Goal: Information Seeking & Learning: Learn about a topic

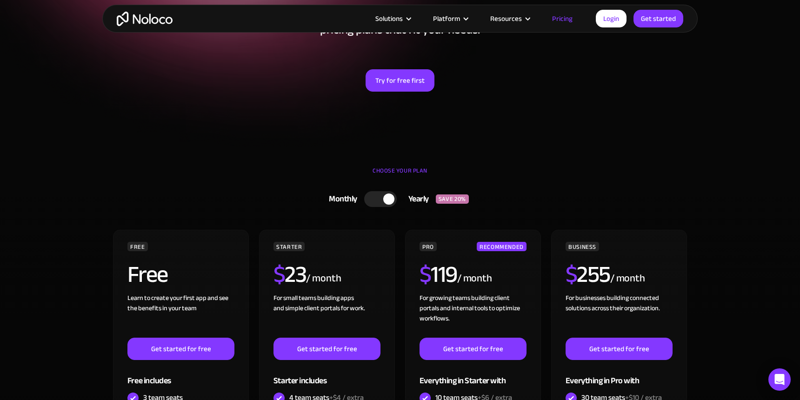
scroll to position [171, 0]
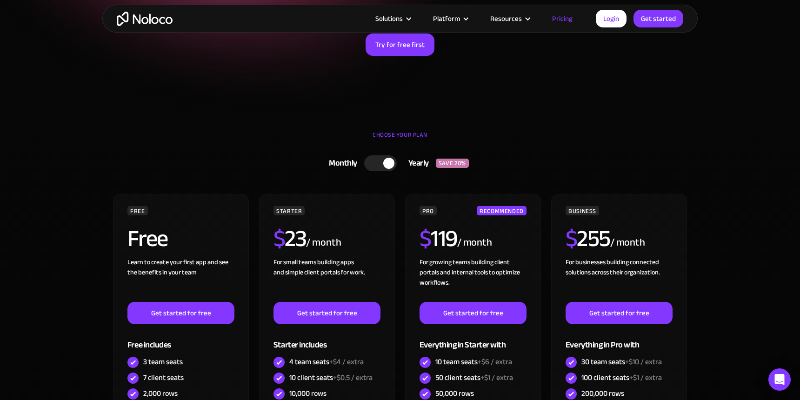
click at [385, 162] on div at bounding box center [388, 163] width 11 height 11
click at [385, 162] on div at bounding box center [383, 163] width 33 height 16
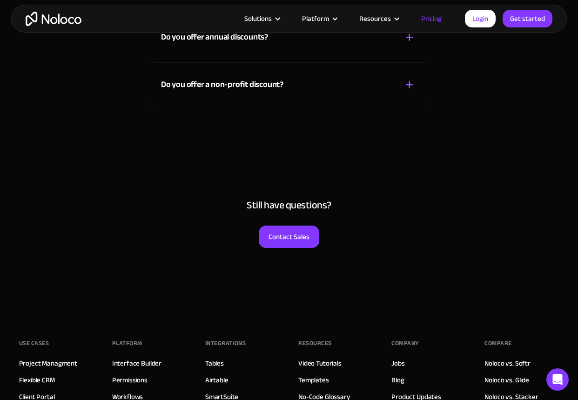
scroll to position [4749, 0]
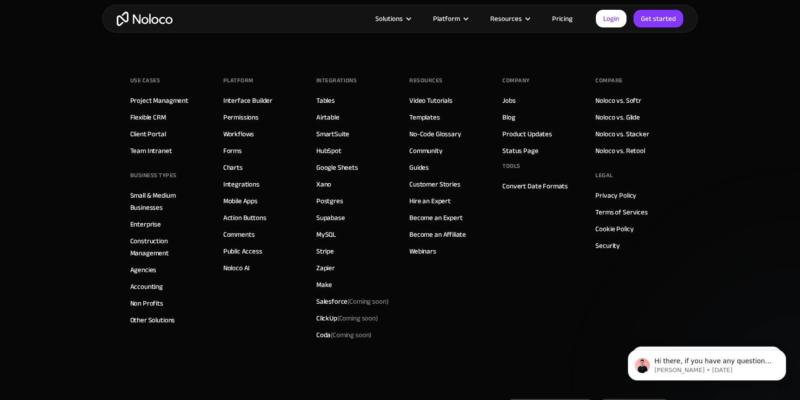
scroll to position [4835, 0]
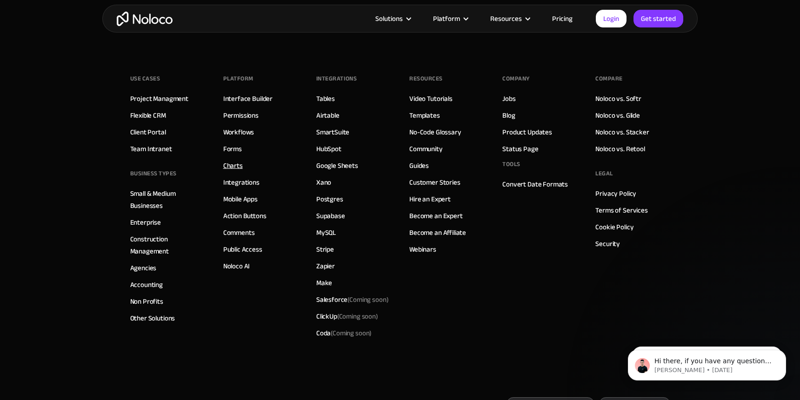
click at [231, 166] on link "Charts" at bounding box center [233, 166] width 20 height 12
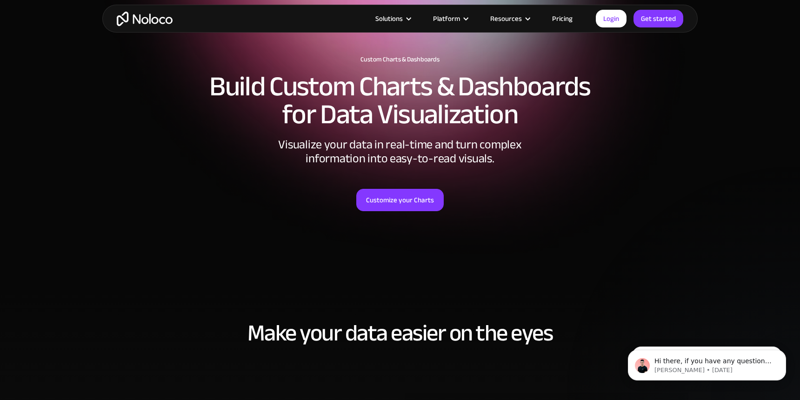
scroll to position [46, 0]
click at [411, 204] on link "Customize your Charts" at bounding box center [399, 200] width 87 height 22
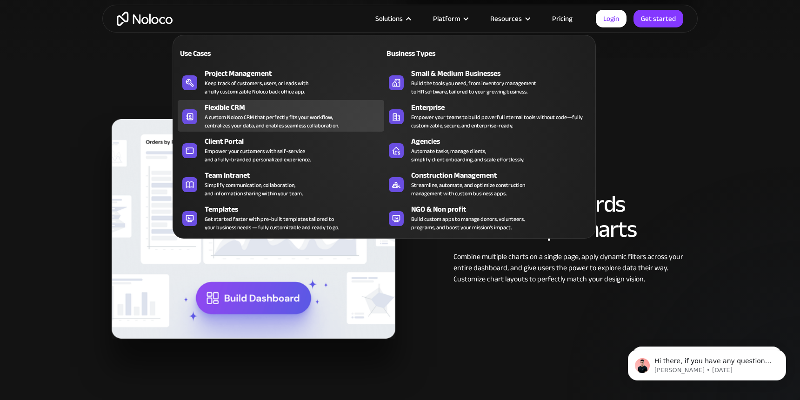
scroll to position [679, 0]
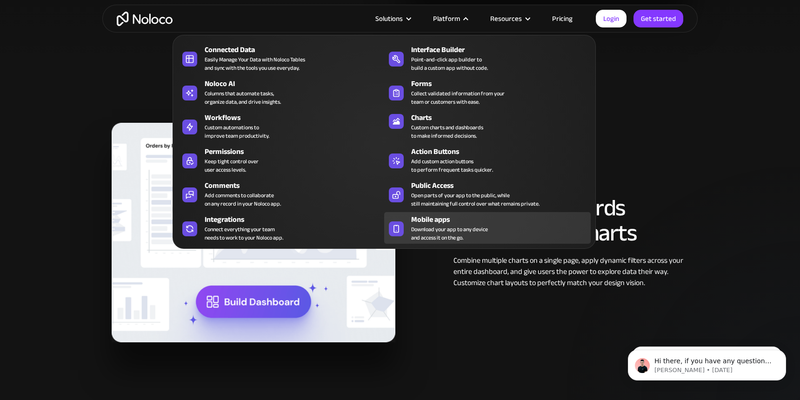
click at [501, 231] on div "Mobile apps Download your app to any device and access it on the go." at bounding box center [498, 228] width 175 height 28
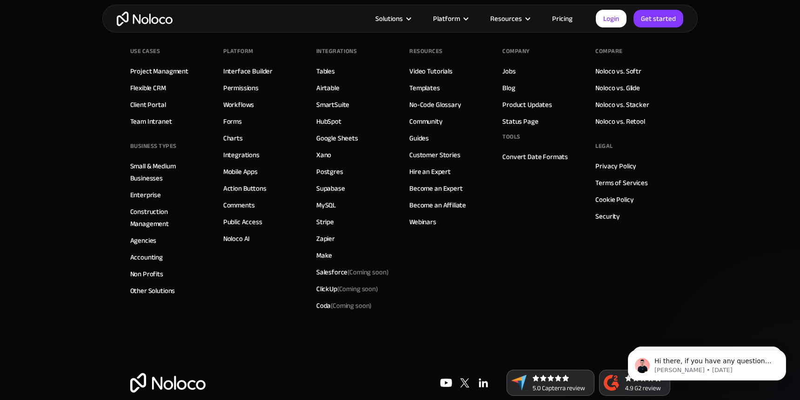
scroll to position [3335, 0]
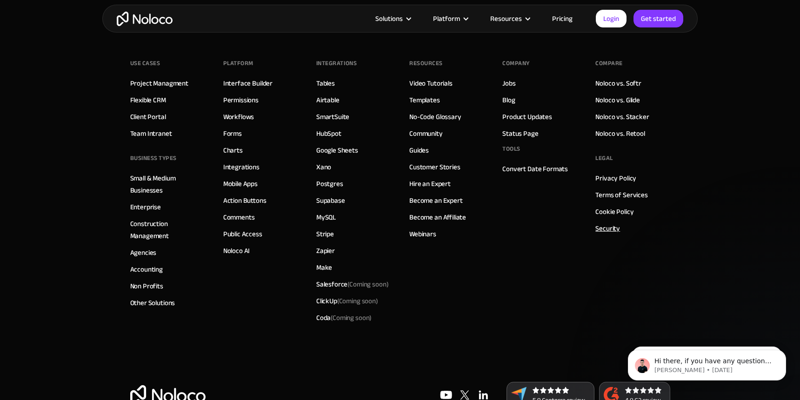
click at [607, 229] on link "Security" at bounding box center [607, 228] width 25 height 12
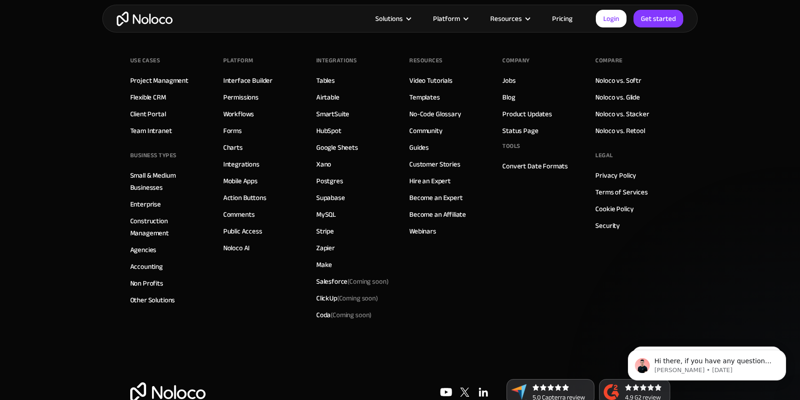
scroll to position [840, 0]
click at [449, 112] on link "No-Code Glossary" at bounding box center [435, 113] width 52 height 12
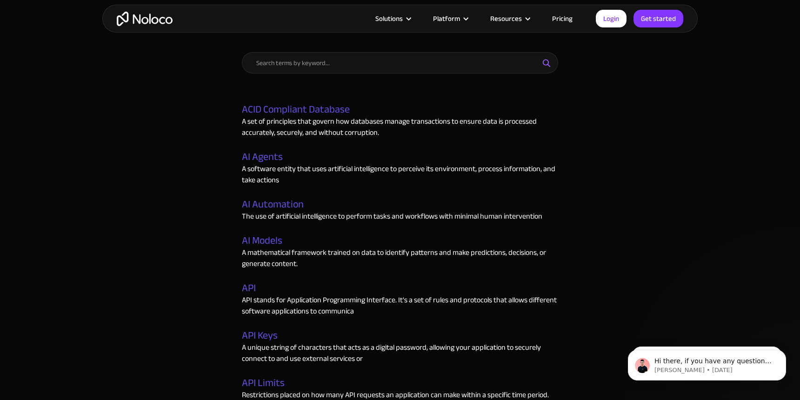
scroll to position [379, 0]
click at [326, 111] on link "ACID Compliant Database" at bounding box center [296, 109] width 108 height 12
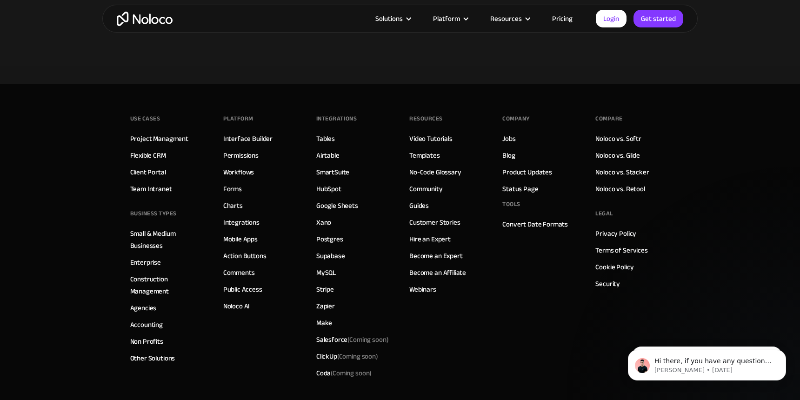
scroll to position [1825, 0]
click at [249, 140] on link "Interface Builder" at bounding box center [247, 138] width 49 height 12
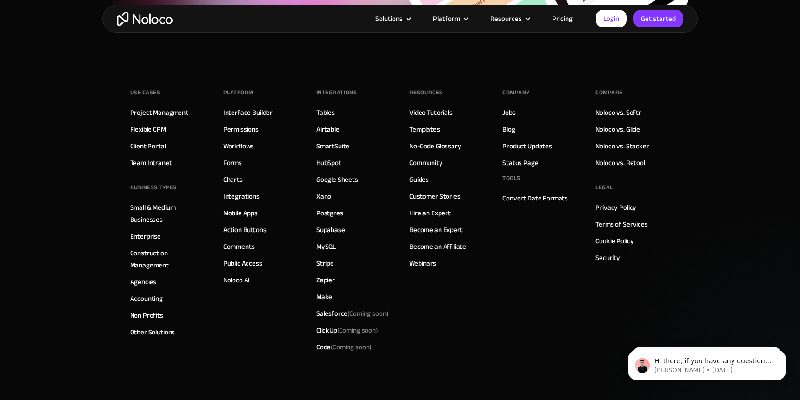
scroll to position [3216, 0]
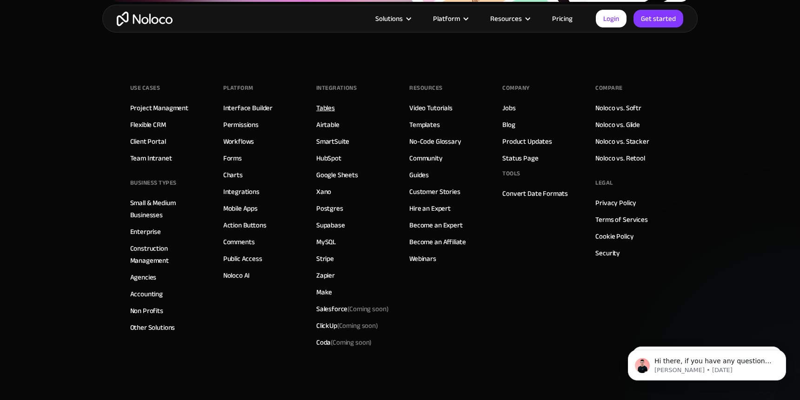
click at [325, 109] on link "Tables" at bounding box center [325, 108] width 19 height 12
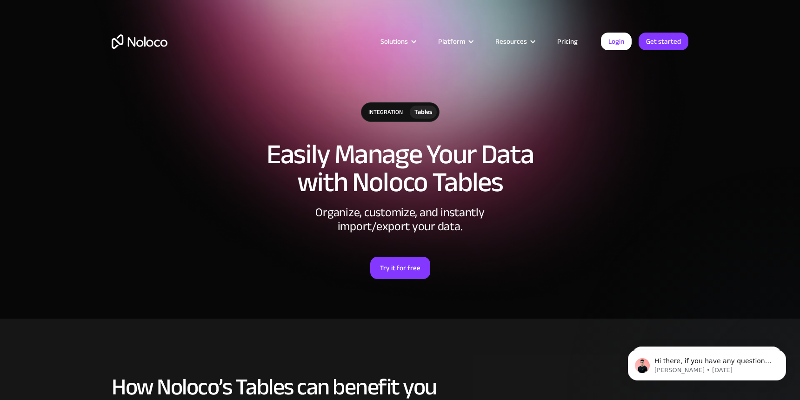
click at [570, 43] on link "Pricing" at bounding box center [568, 41] width 44 height 12
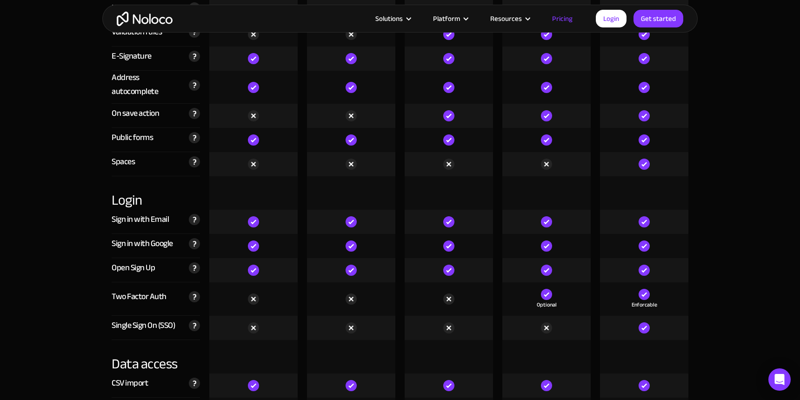
scroll to position [2978, 0]
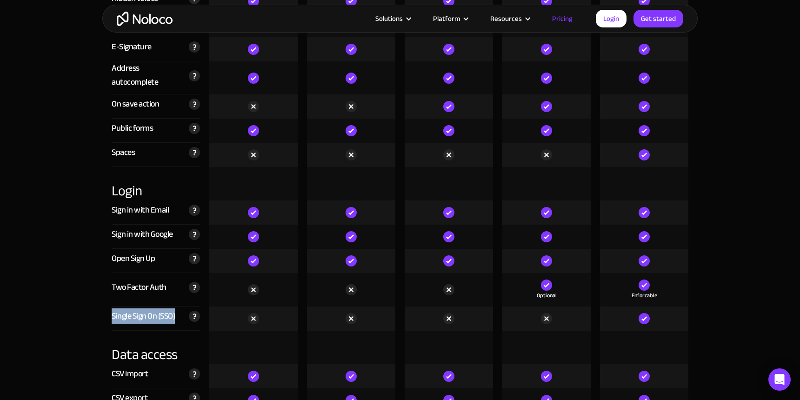
drag, startPoint x: 113, startPoint y: 316, endPoint x: 176, endPoint y: 316, distance: 63.7
click at [176, 316] on div "Single Sign On (SSO) Configure your app to use a custom identity provider, to c…" at bounding box center [156, 318] width 88 height 24
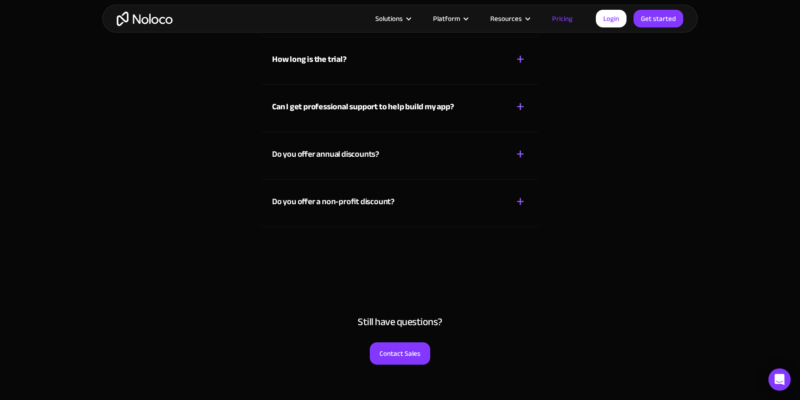
scroll to position [4330, 0]
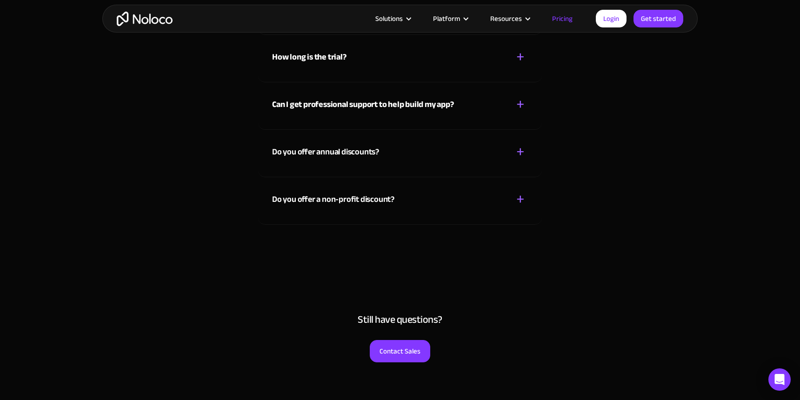
click at [519, 201] on div "+" at bounding box center [520, 199] width 8 height 16
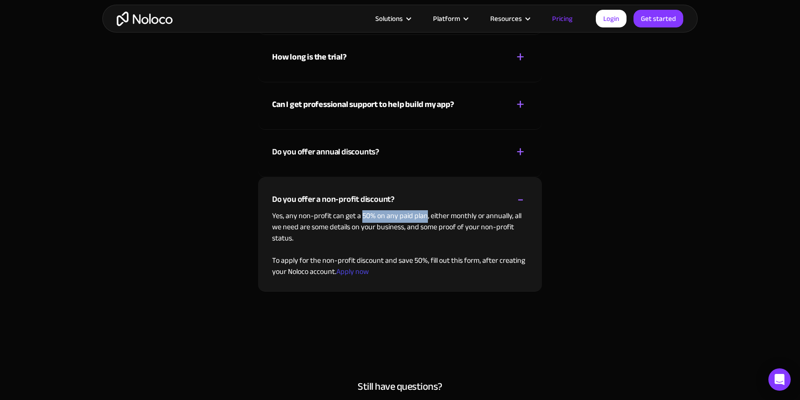
drag, startPoint x: 361, startPoint y: 216, endPoint x: 426, endPoint y: 214, distance: 65.1
click at [426, 214] on p "Yes, any non-profit can get a 50% on any paid plan, either monthly or annually,…" at bounding box center [400, 243] width 256 height 67
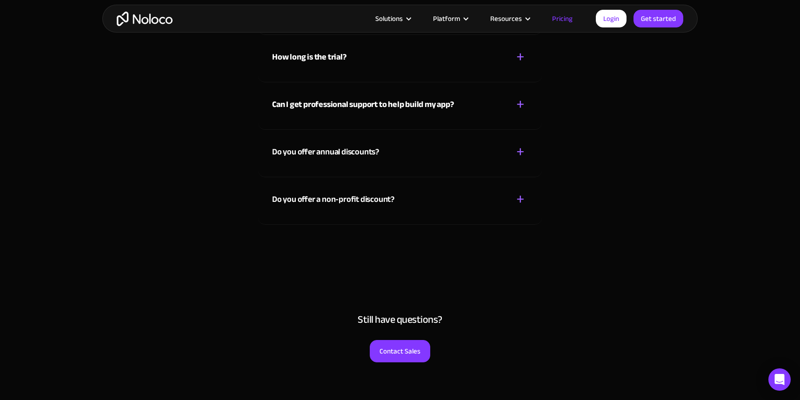
click at [519, 198] on div "+" at bounding box center [520, 199] width 8 height 16
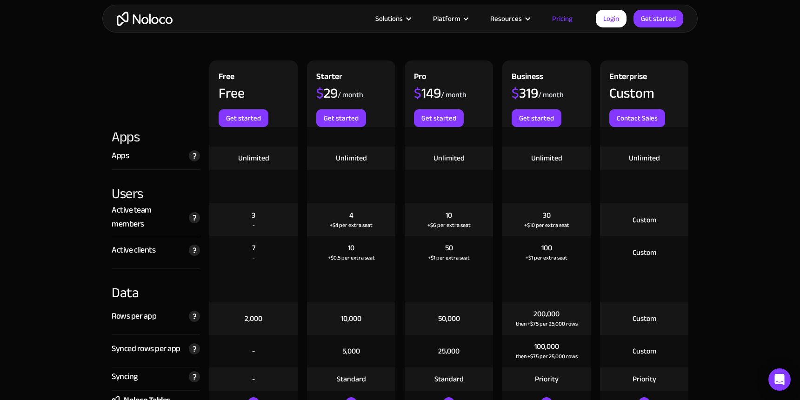
scroll to position [1064, 0]
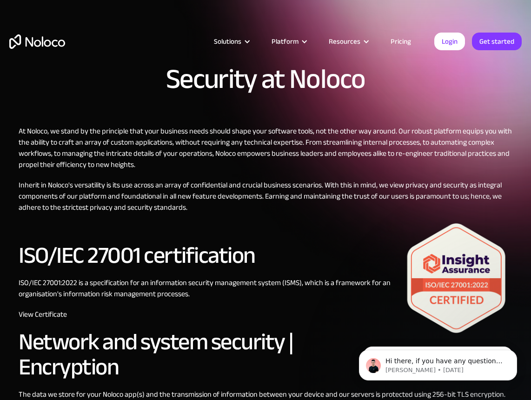
click at [401, 42] on link "Pricing" at bounding box center [401, 41] width 44 height 12
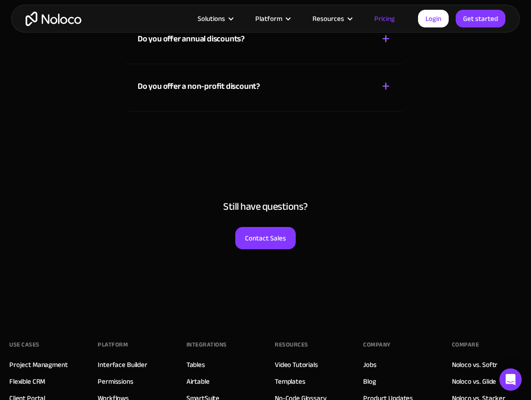
scroll to position [4863, 0]
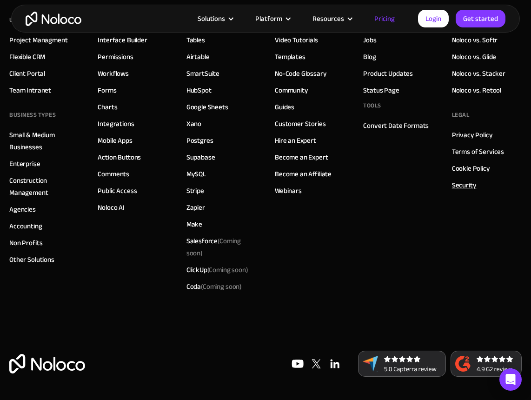
click at [464, 187] on link "Security" at bounding box center [464, 185] width 25 height 12
